Goal: Task Accomplishment & Management: Use online tool/utility

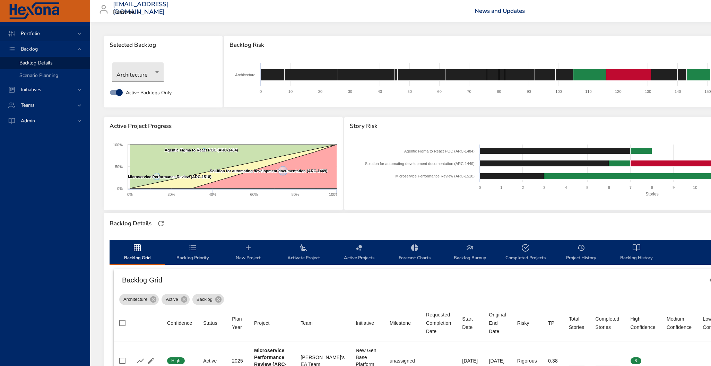
click at [35, 31] on span "Portfolio" at bounding box center [30, 33] width 30 height 7
click at [47, 96] on span "Completed Projects" at bounding box center [40, 97] width 42 height 7
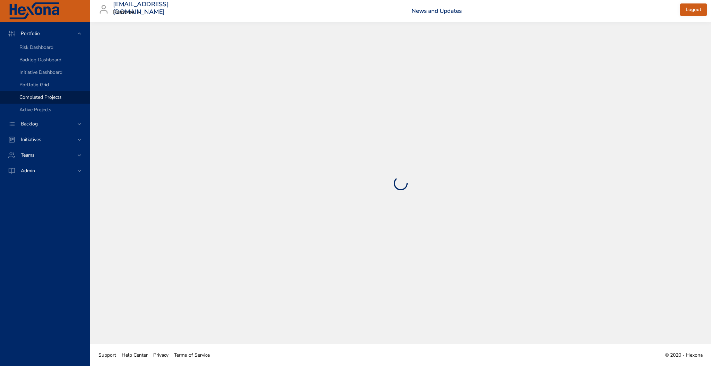
select select "***"
select select "**"
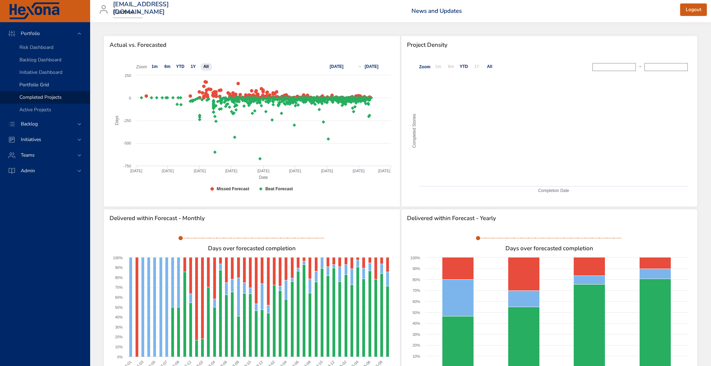
click at [33, 85] on span "Portfolio Grid" at bounding box center [33, 84] width 29 height 7
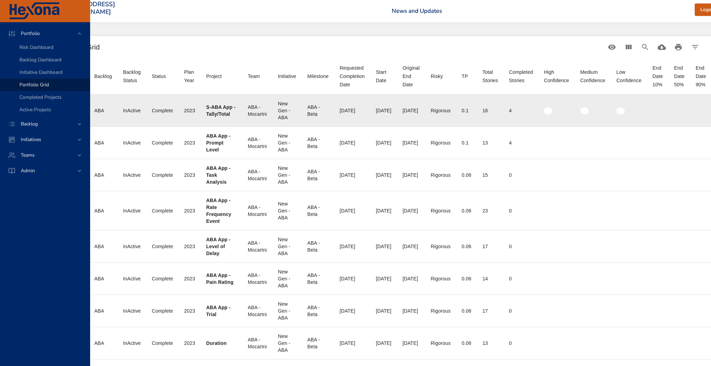
scroll to position [0, 85]
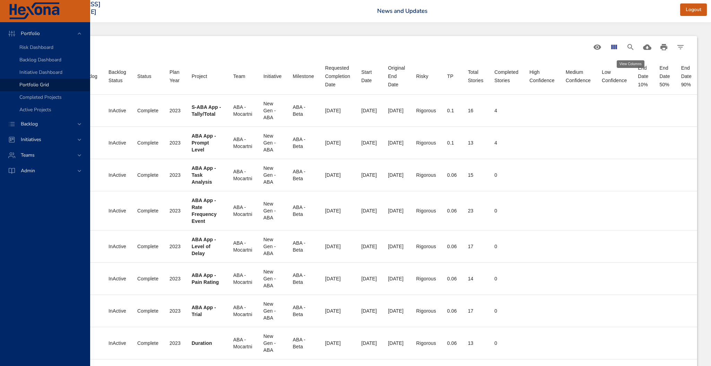
click at [614, 46] on icon "View Columns" at bounding box center [614, 47] width 6 height 5
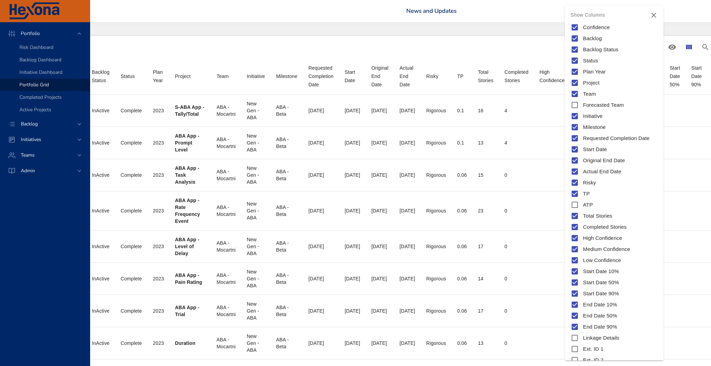
scroll to position [11, 0]
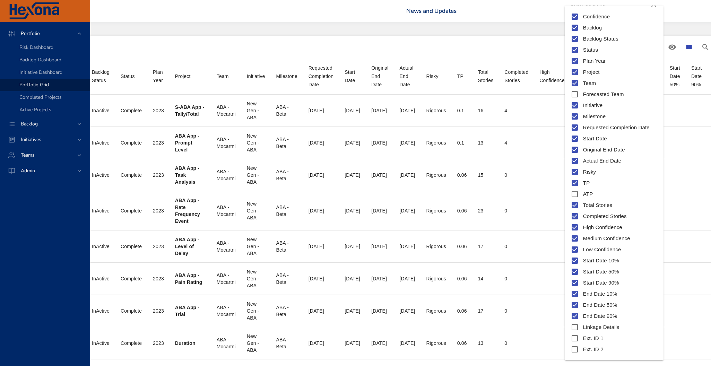
click at [698, 151] on div at bounding box center [355, 183] width 711 height 366
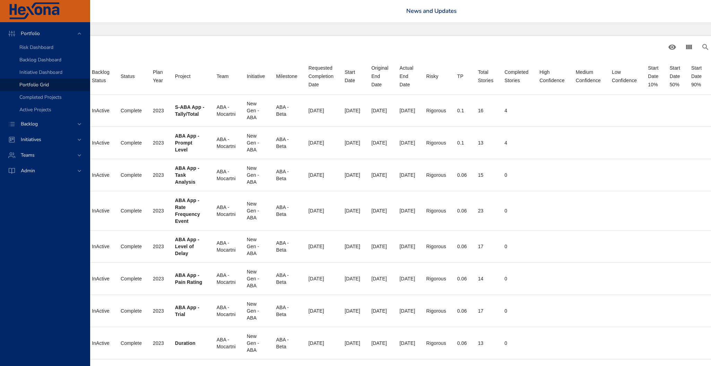
scroll to position [0, 186]
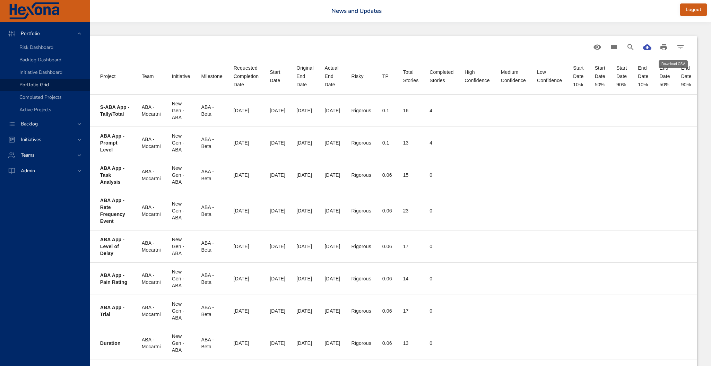
click at [649, 45] on icon "Download CSV" at bounding box center [647, 47] width 8 height 8
